Goal: Download file/media

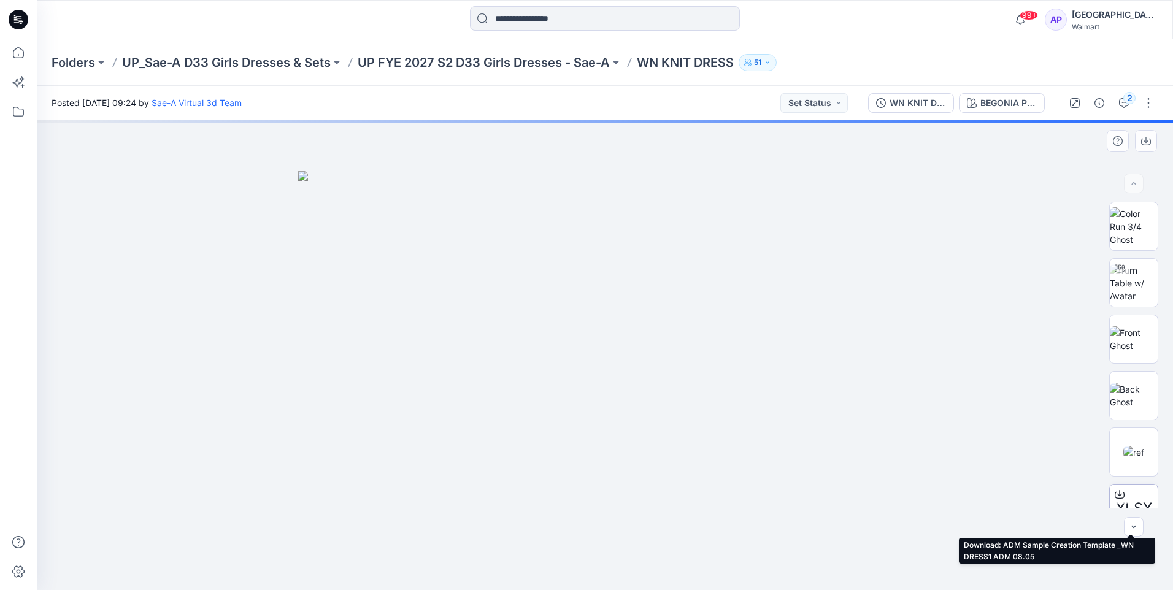
click at [1125, 485] on div "XLSX" at bounding box center [1133, 508] width 49 height 49
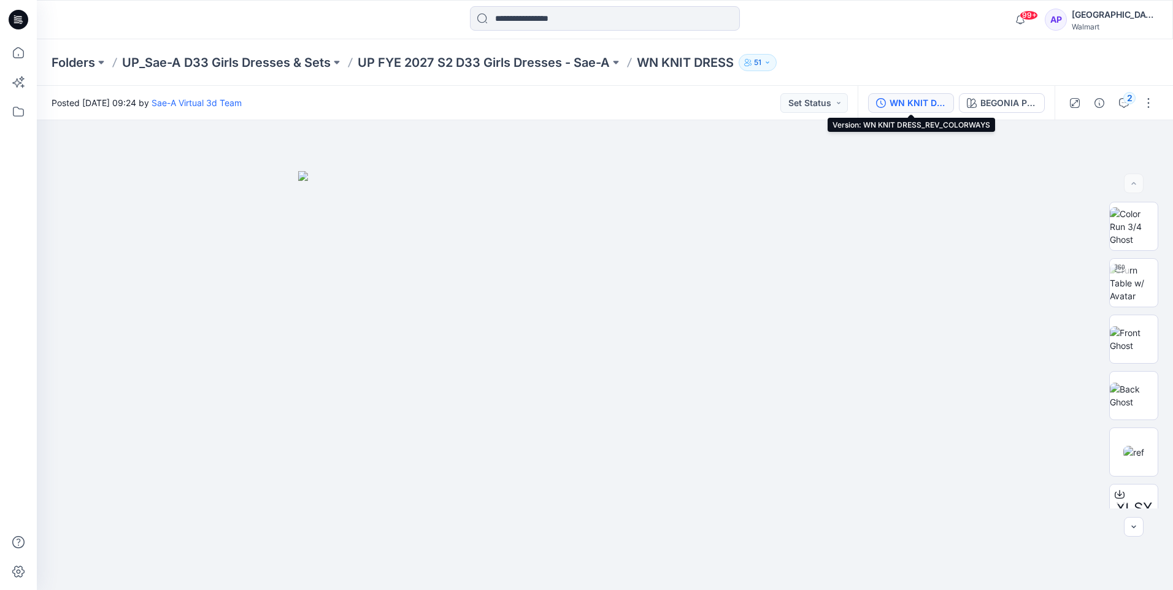
click at [907, 104] on div "WN KNIT DRESS_REV_COLORWAYS" at bounding box center [917, 102] width 56 height 13
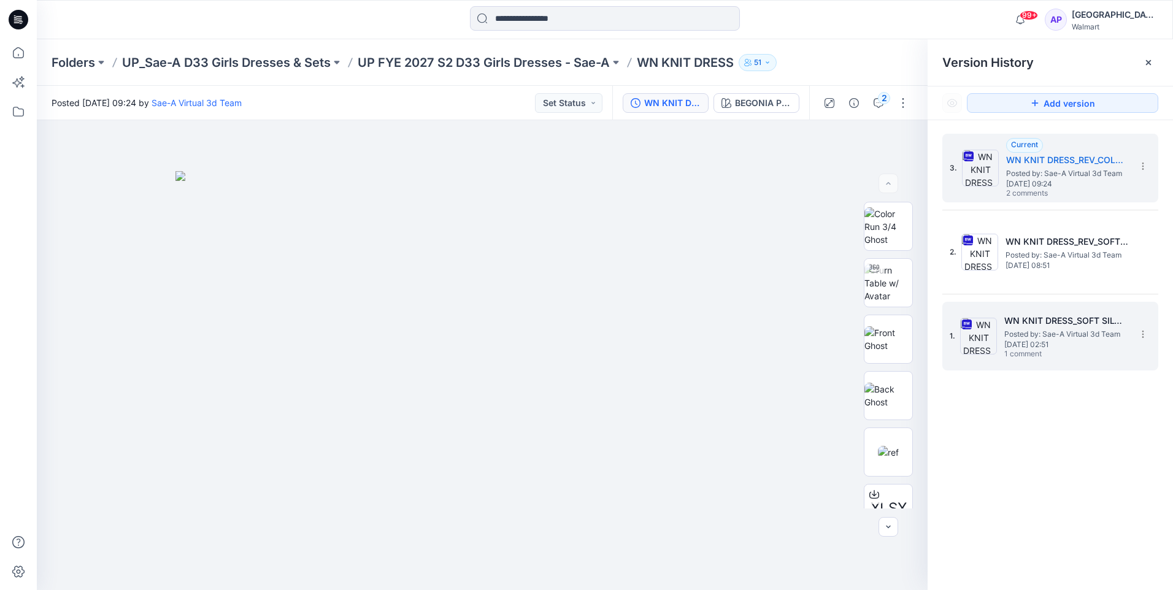
click at [1029, 331] on span "Posted by: Sae-A Virtual 3d Team" at bounding box center [1065, 334] width 123 height 12
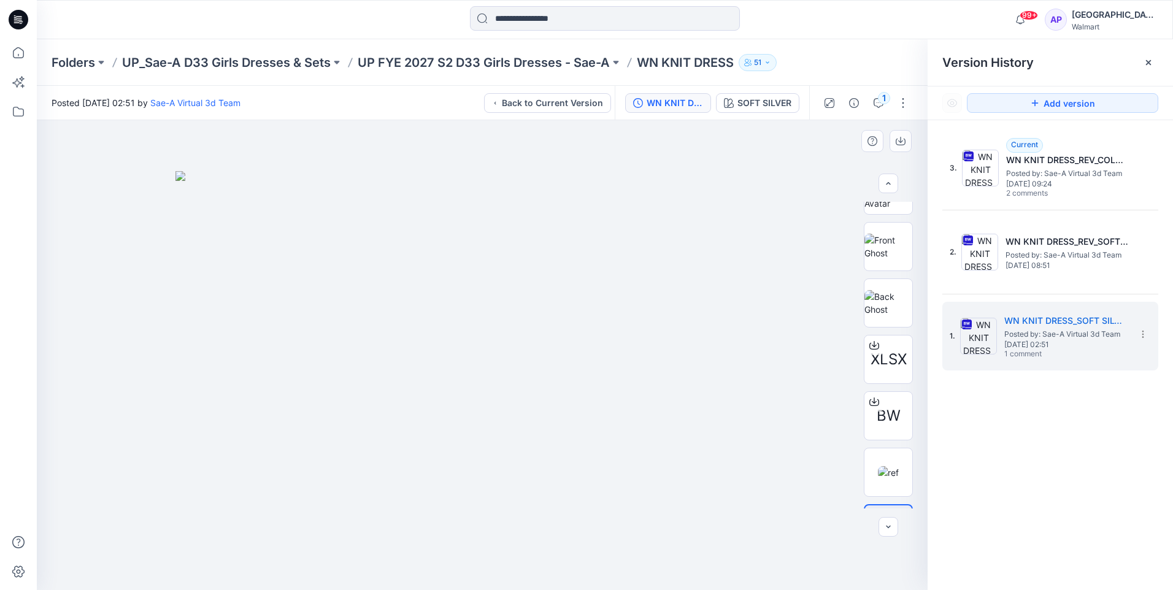
scroll to position [137, 0]
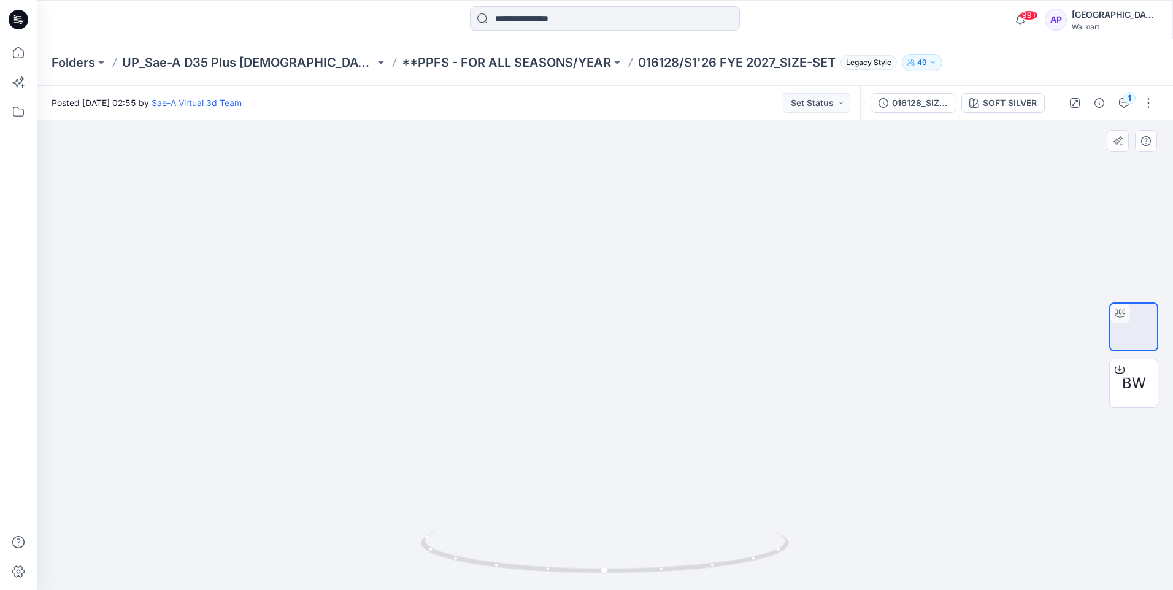
drag, startPoint x: 913, startPoint y: 385, endPoint x: 864, endPoint y: 396, distance: 49.7
click at [864, 396] on img at bounding box center [604, 286] width 766 height 607
